Goal: Information Seeking & Learning: Learn about a topic

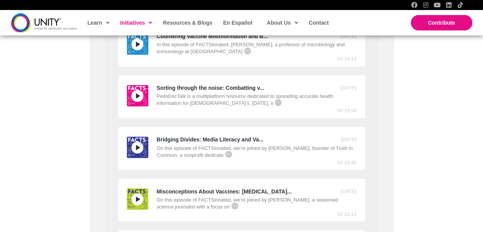
scroll to position [577, 0]
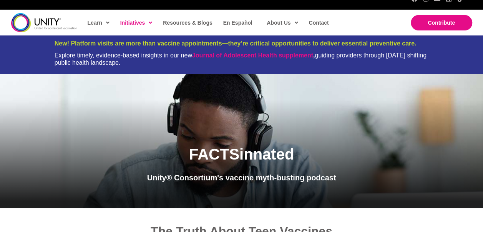
scroll to position [0, 0]
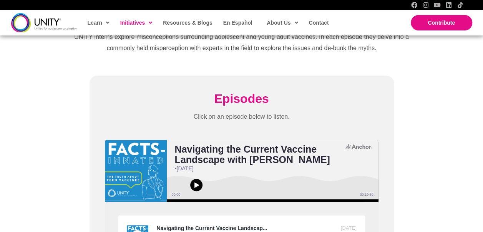
scroll to position [192, 0]
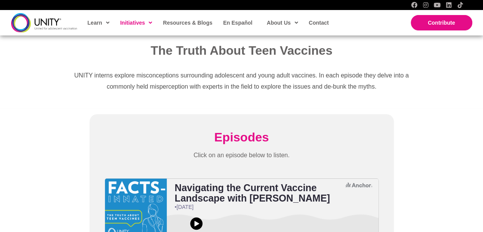
click at [48, 24] on img at bounding box center [44, 22] width 66 height 19
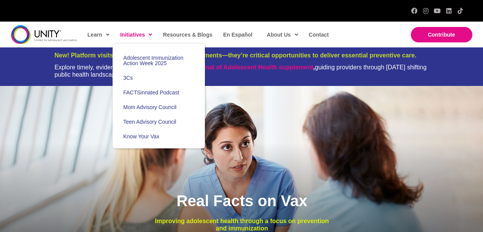
click at [136, 34] on span "Initiatives" at bounding box center [136, 35] width 32 height 12
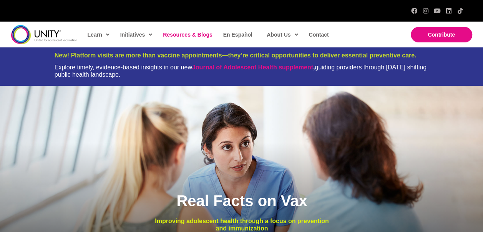
click at [173, 32] on span "Resources & Blogs" at bounding box center [187, 35] width 49 height 6
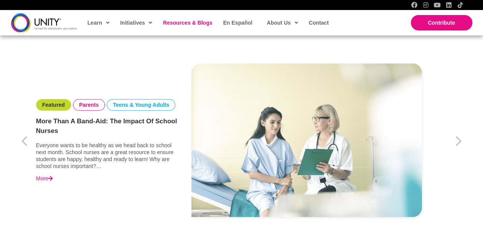
scroll to position [308, 0]
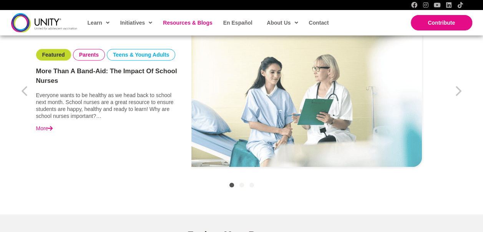
click at [46, 127] on link "More" at bounding box center [44, 128] width 17 height 7
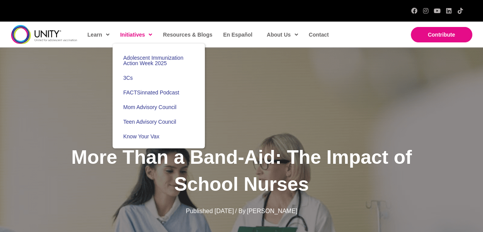
click at [139, 35] on span "Initiatives" at bounding box center [136, 35] width 32 height 12
click at [139, 91] on span "FACTSinnated Podcast" at bounding box center [151, 92] width 56 height 6
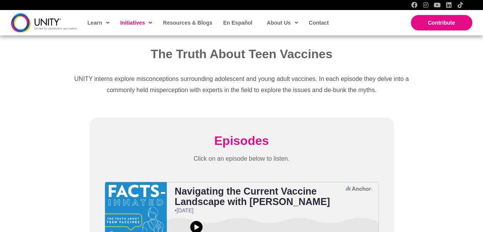
scroll to position [192, 0]
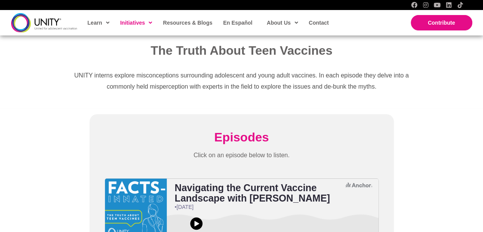
click at [249, 137] on span "Episodes" at bounding box center [241, 137] width 55 height 14
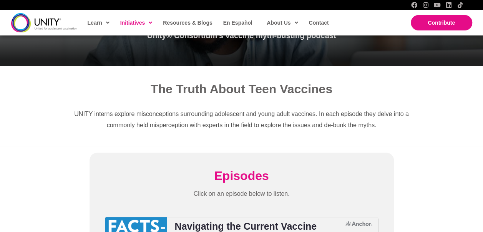
scroll to position [0, 0]
